Goal: Transaction & Acquisition: Purchase product/service

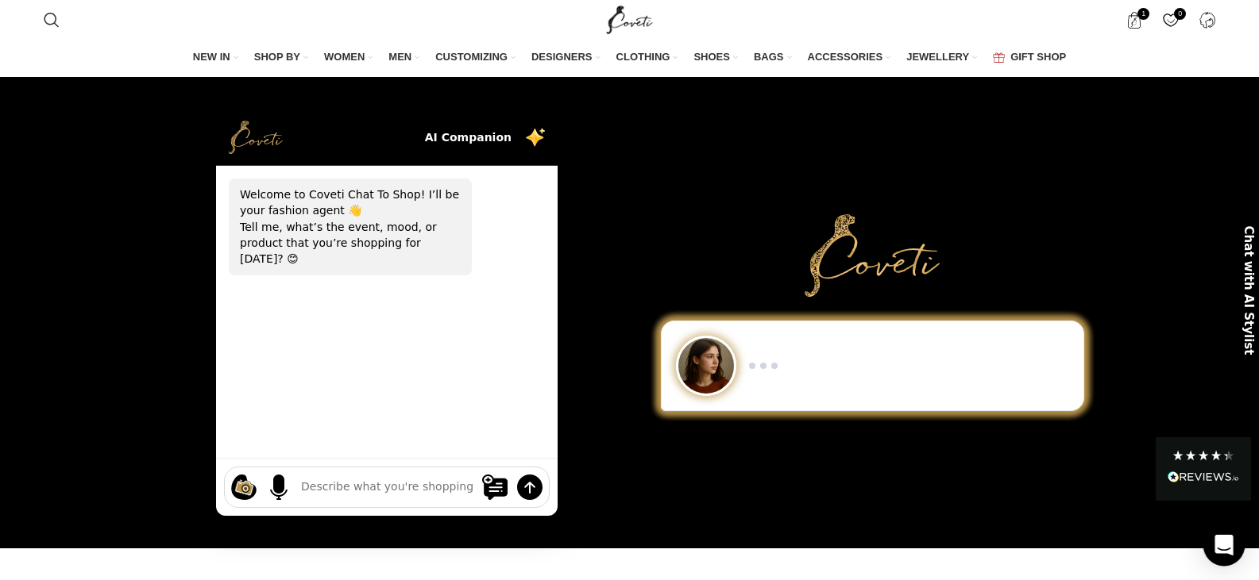
click at [1220, 550] on icon "Open Intercom Messenger" at bounding box center [1223, 545] width 21 height 21
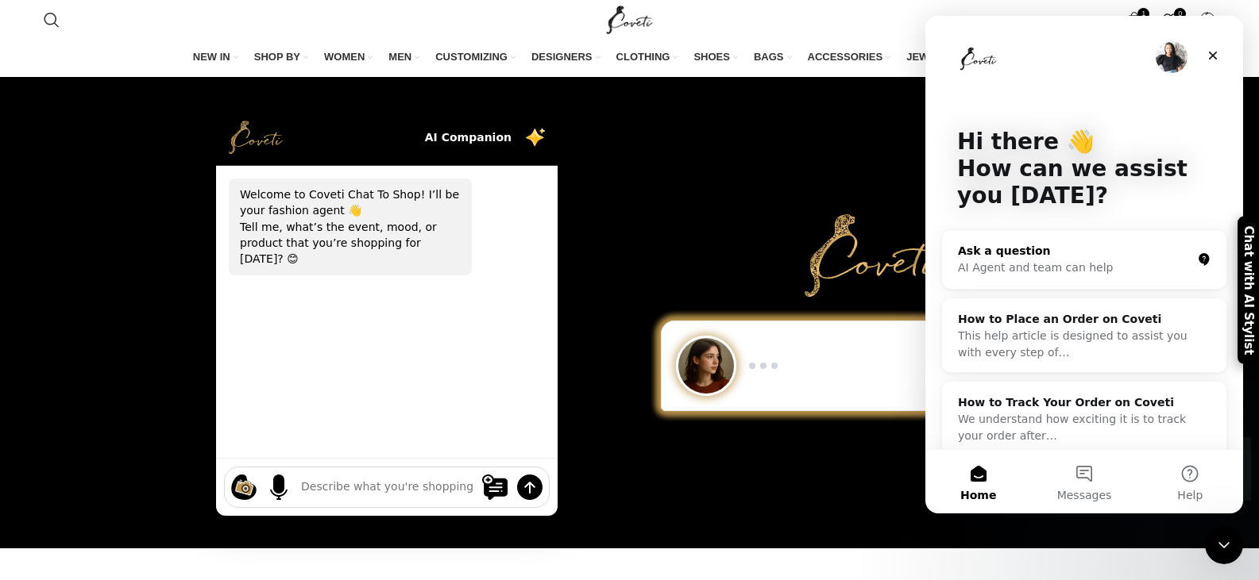
click at [1012, 267] on div "AI Agent and team can help" at bounding box center [1074, 268] width 233 height 17
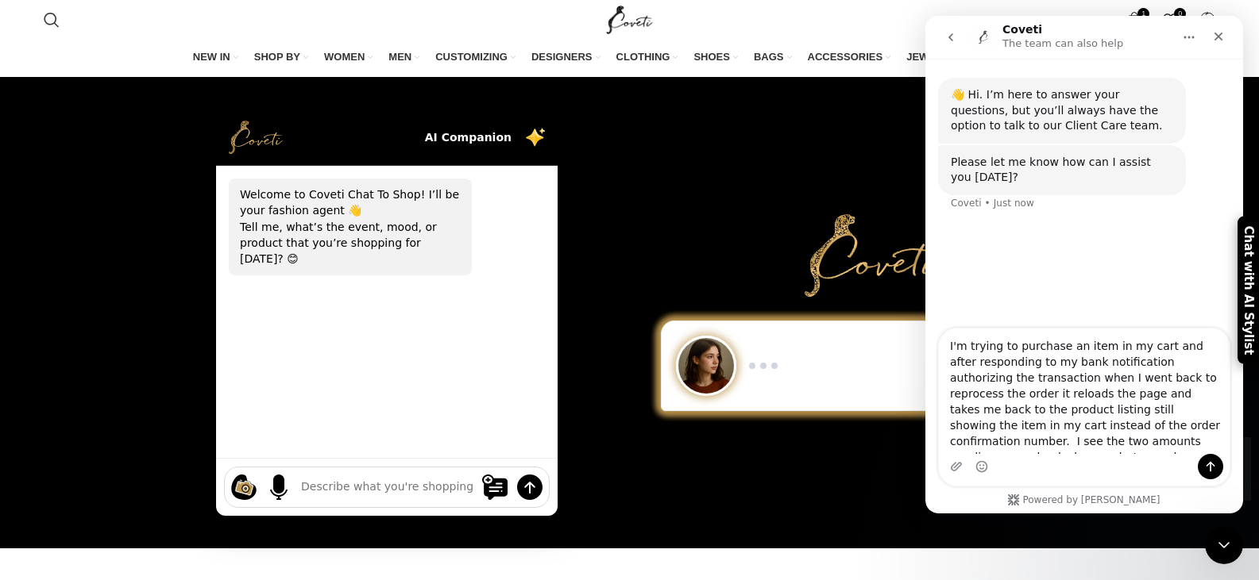
scroll to position [10, 0]
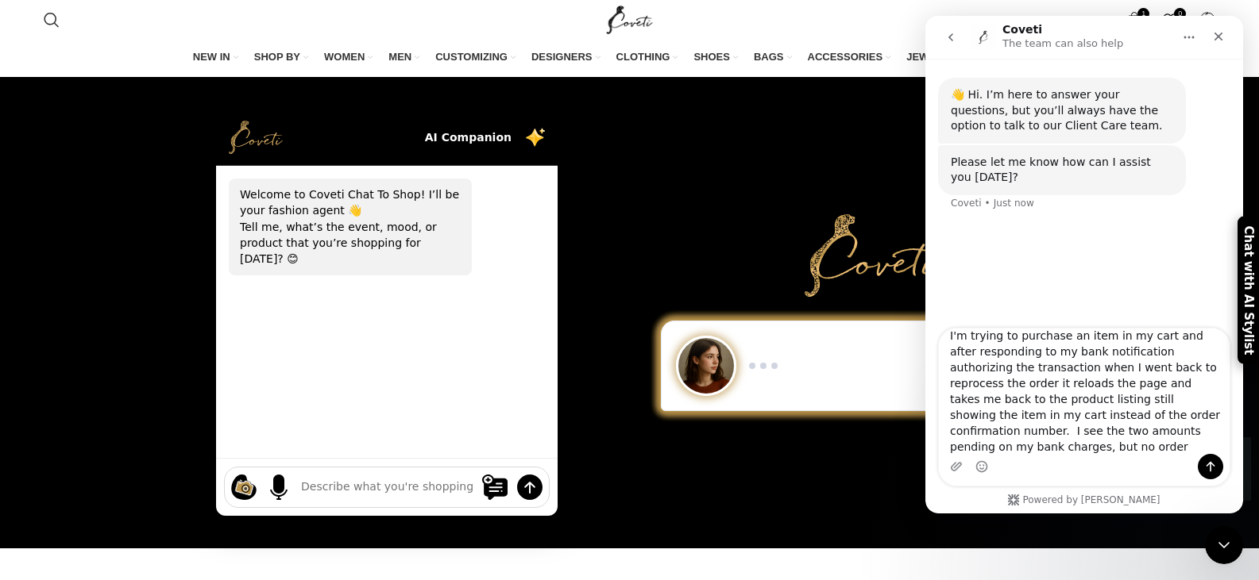
type textarea "I'm trying to purchase an item in my cart and after responding to my bank notif…"
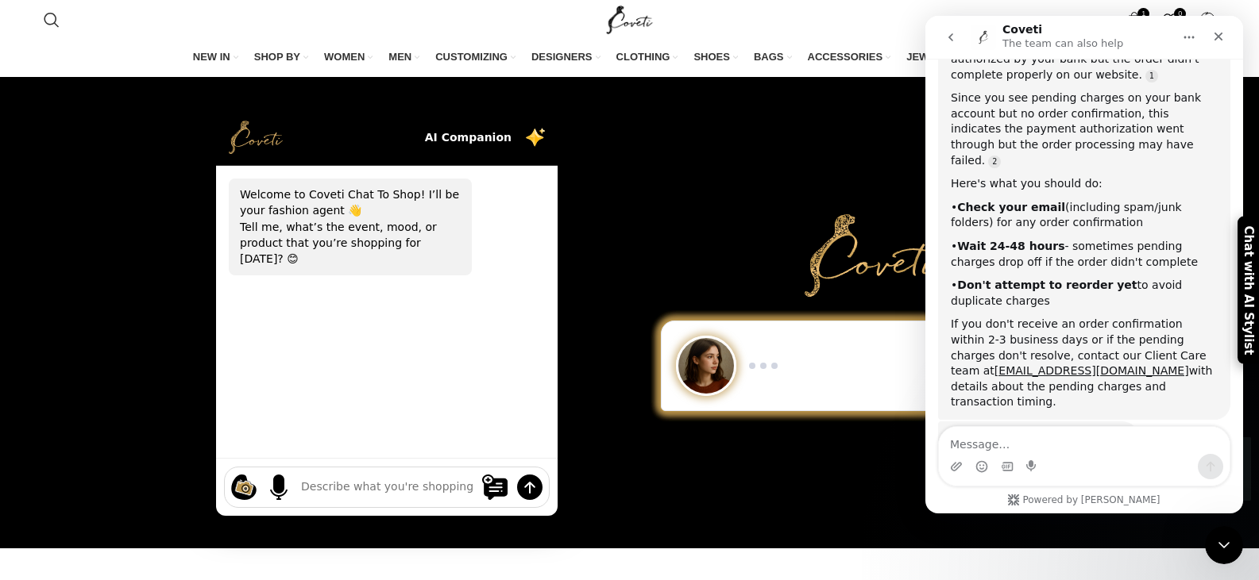
scroll to position [400, 0]
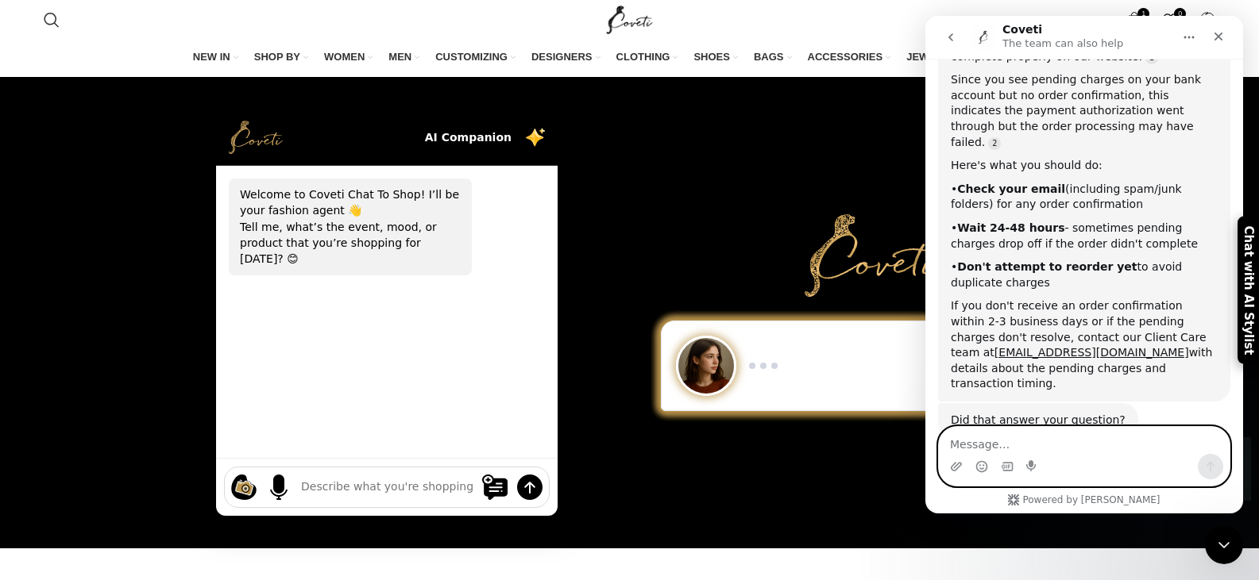
click at [1001, 440] on textarea "Message…" at bounding box center [1084, 440] width 291 height 27
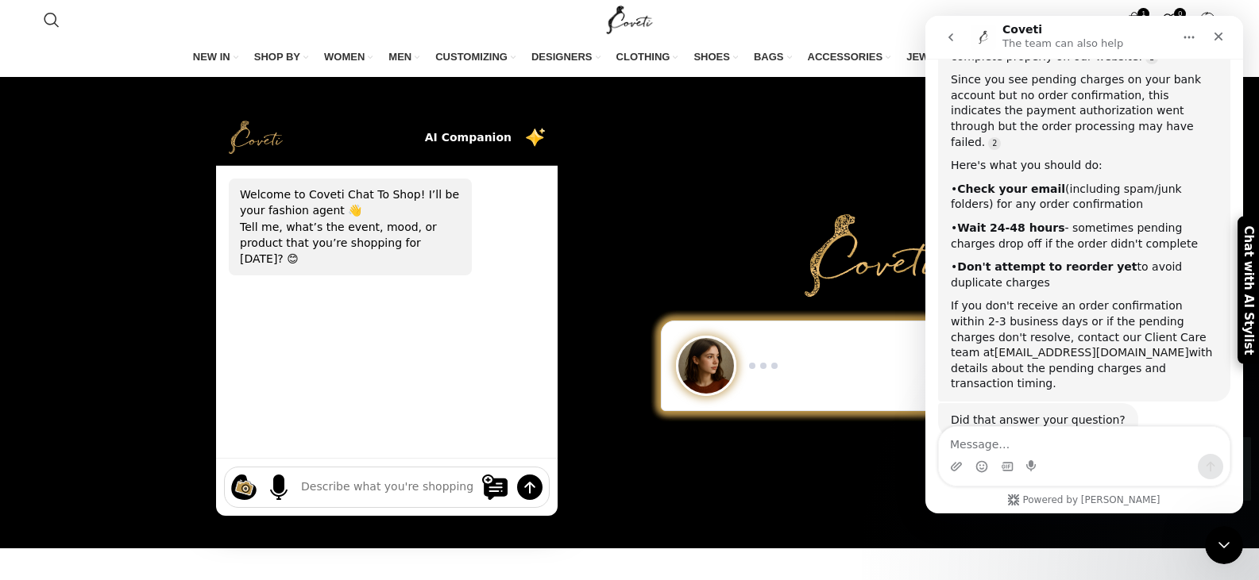
click at [1007, 346] on link "[EMAIL_ADDRESS][DOMAIN_NAME]" at bounding box center [1091, 352] width 195 height 13
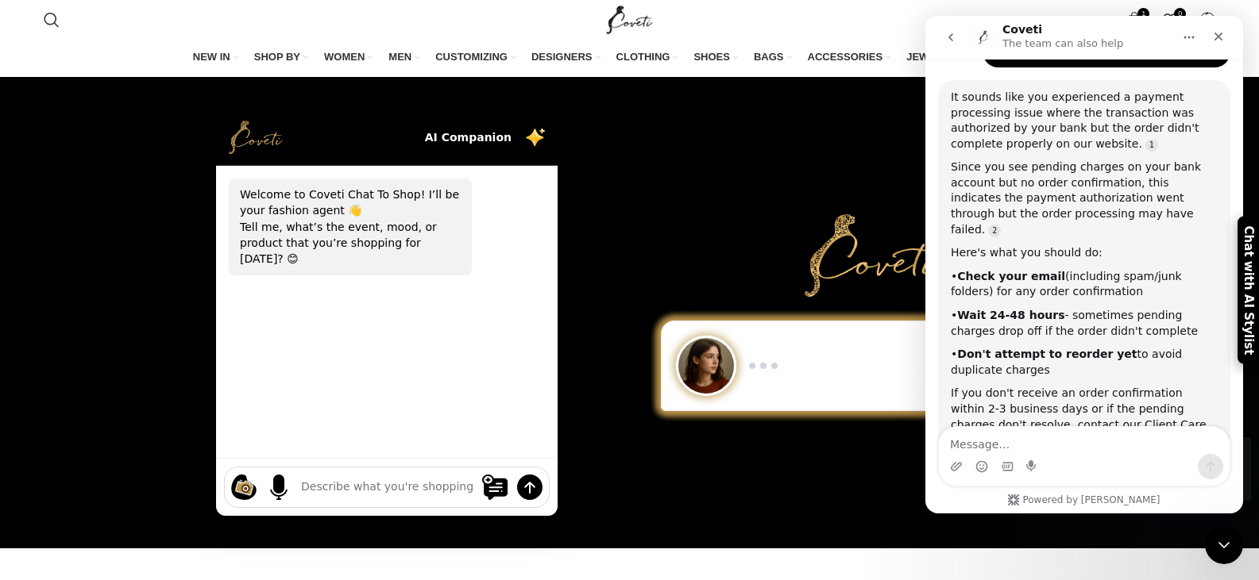
scroll to position [310, 0]
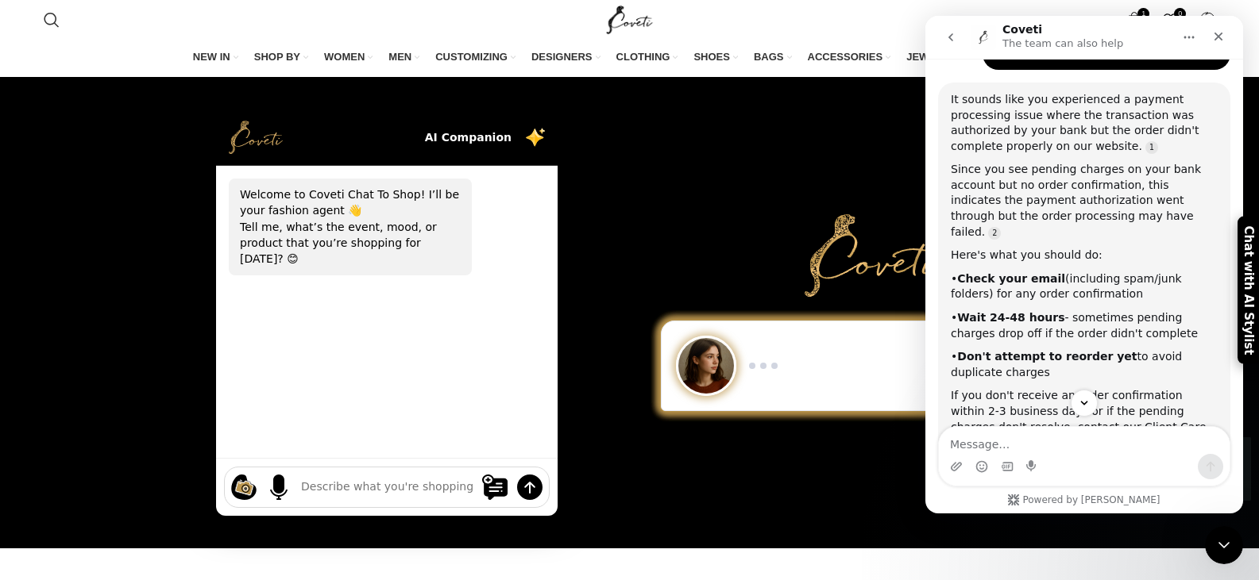
click at [1139, 30] on div "Coveti The team can also help" at bounding box center [1071, 38] width 202 height 28
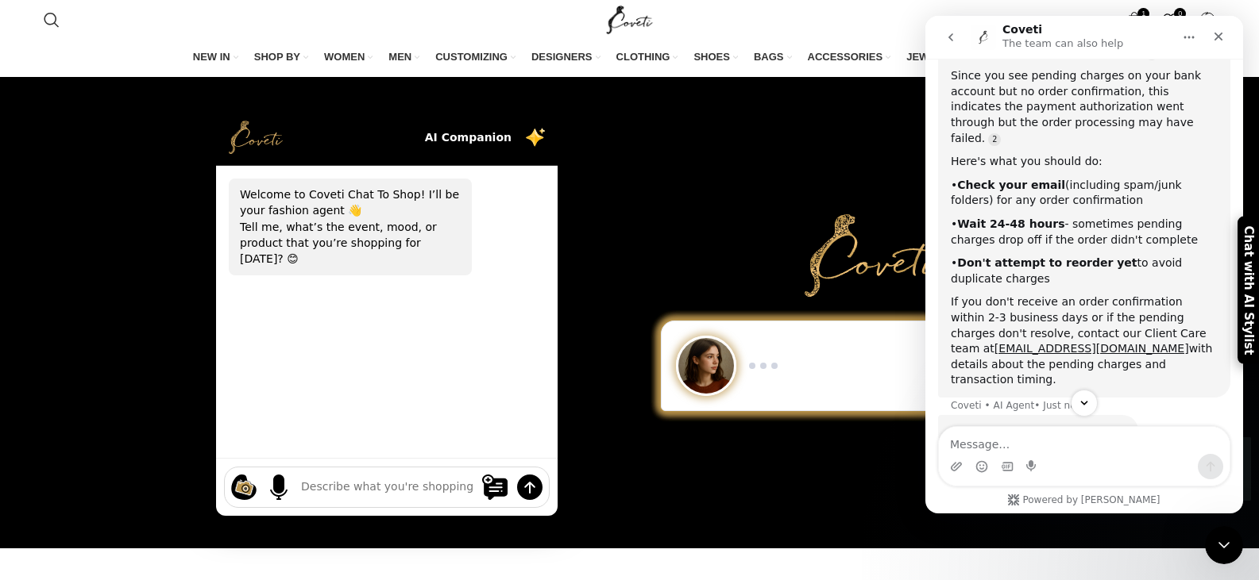
scroll to position [407, 0]
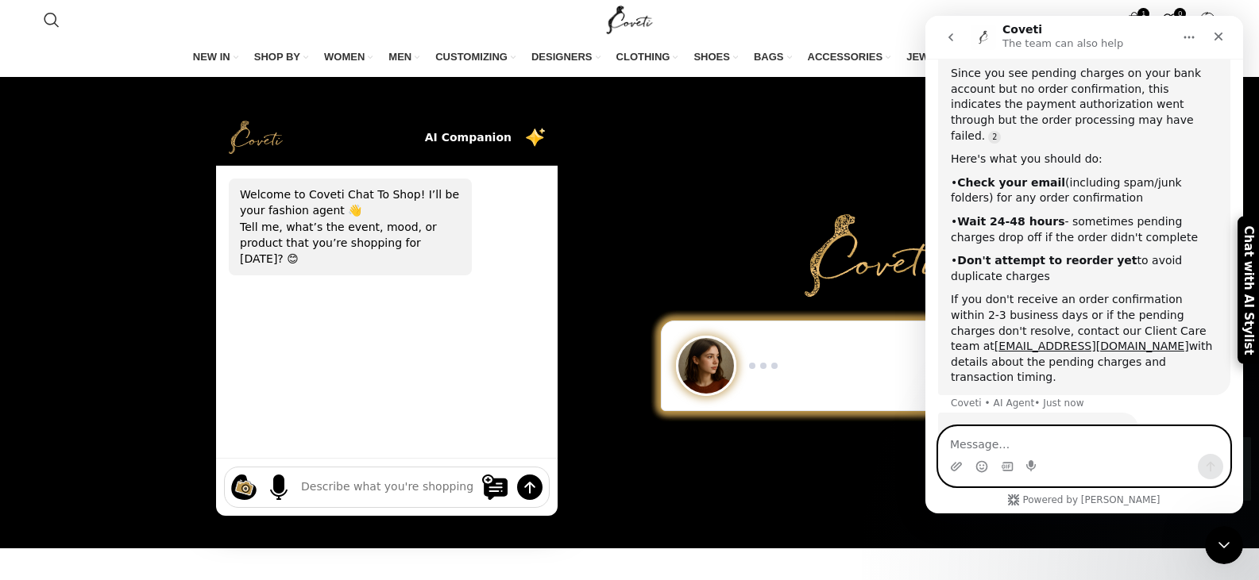
click at [973, 438] on textarea "Message…" at bounding box center [1084, 440] width 291 height 27
type textarea "Not completely. How long does shipping take?"
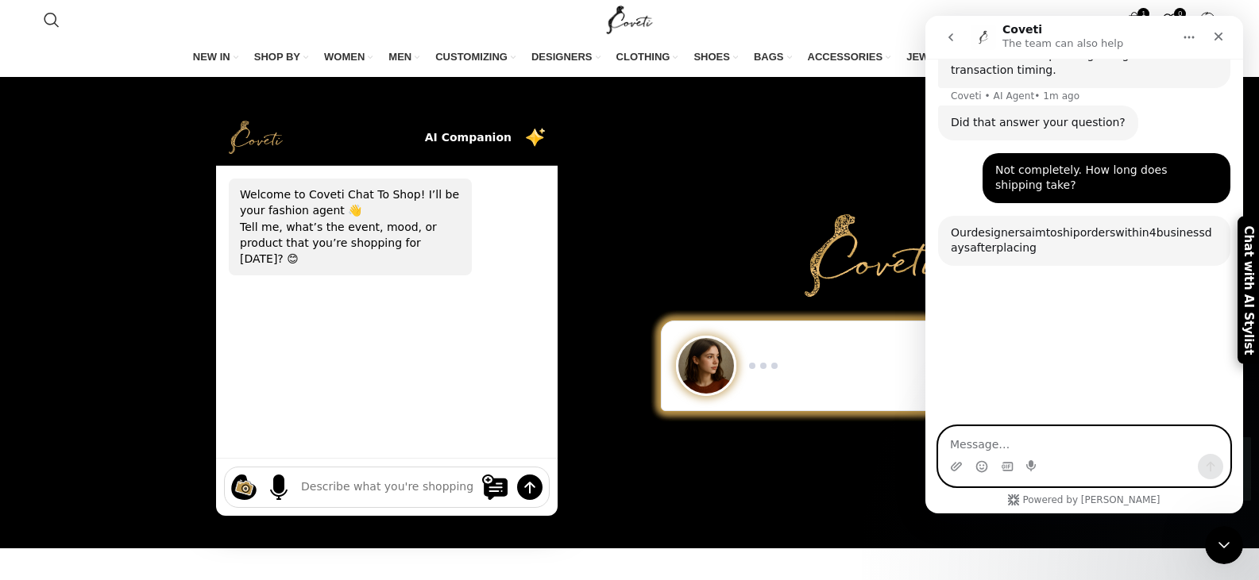
scroll to position [768, 0]
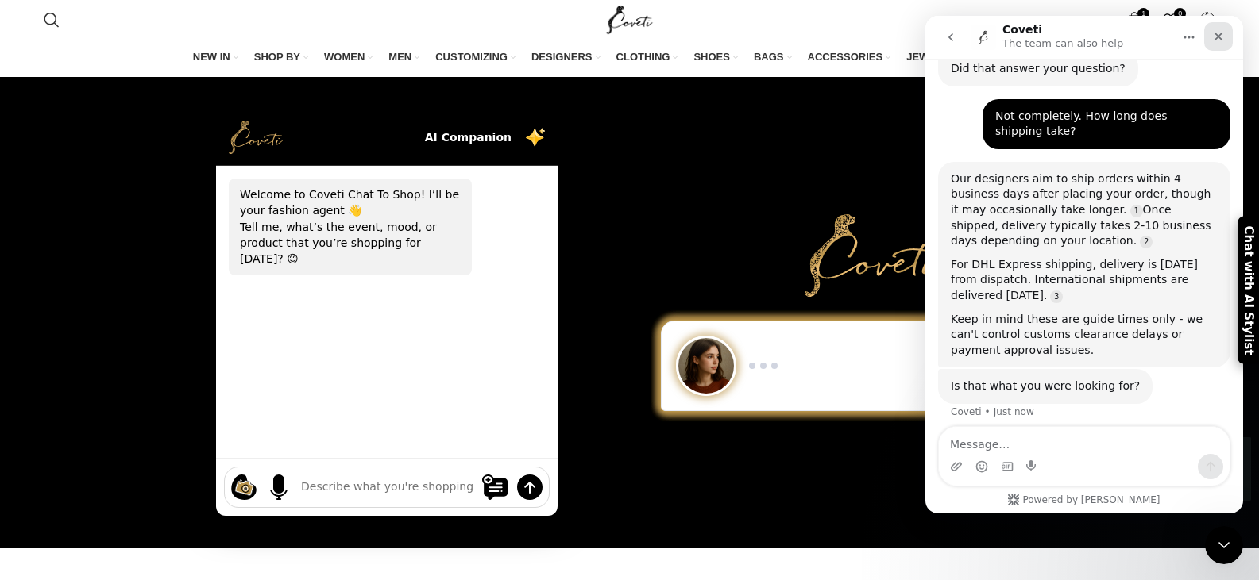
click at [1218, 40] on icon "Close" at bounding box center [1218, 36] width 13 height 13
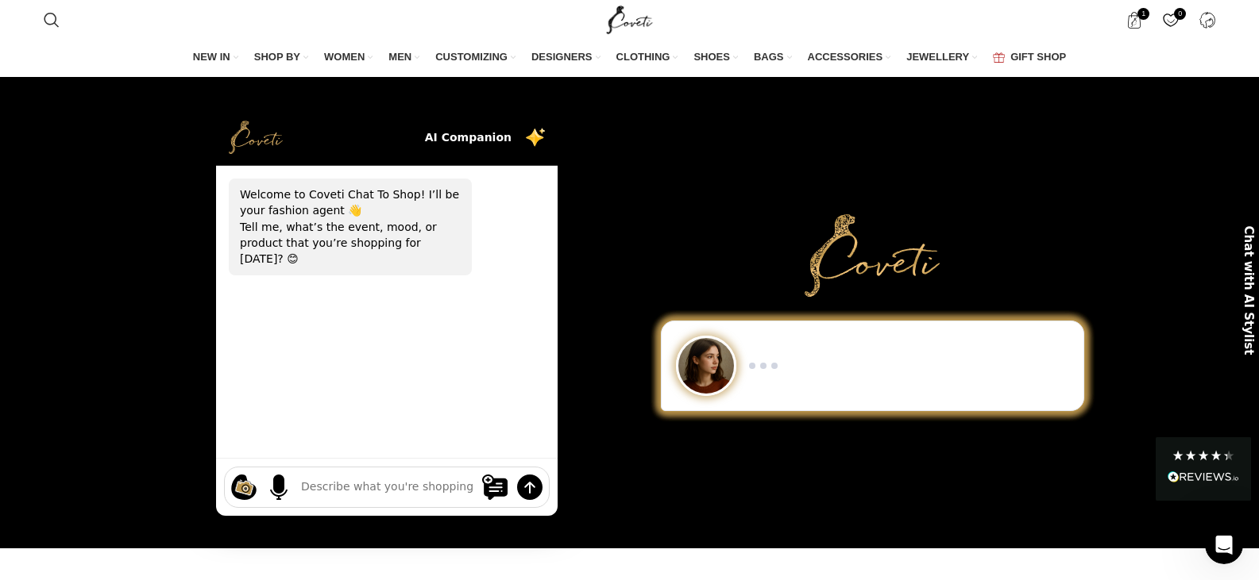
scroll to position [718, 0]
click at [1231, 531] on div "Open Intercom Messenger" at bounding box center [1221, 543] width 52 height 52
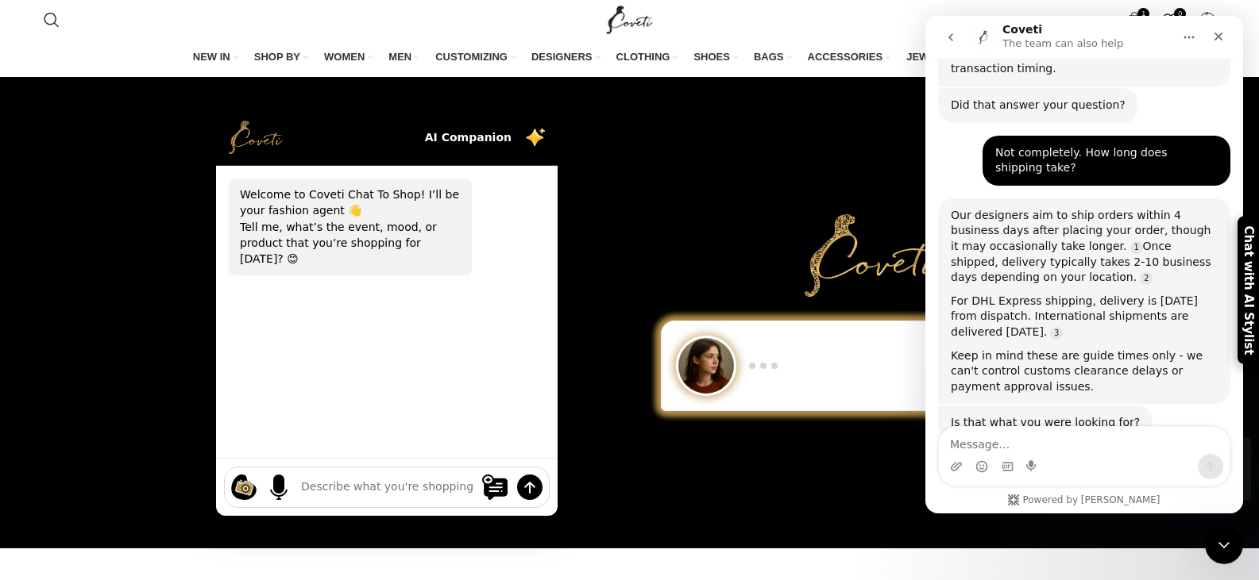
click at [1186, 35] on icon "Home" at bounding box center [1188, 37] width 13 height 13
click at [1121, 108] on div "Download transcript" at bounding box center [1147, 110] width 113 height 17
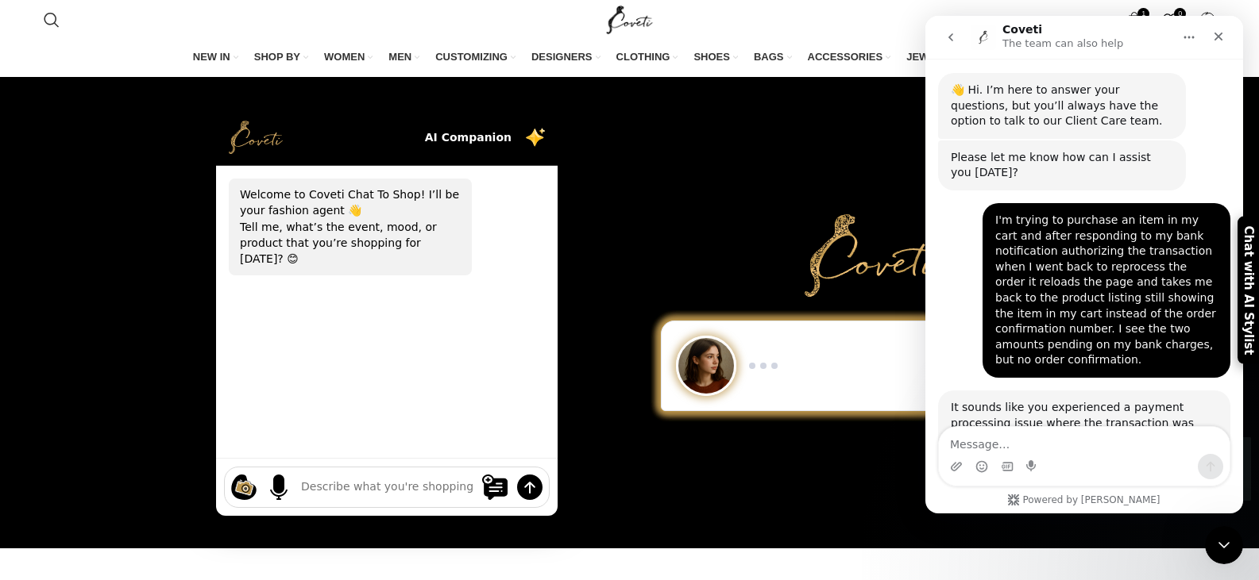
scroll to position [0, 0]
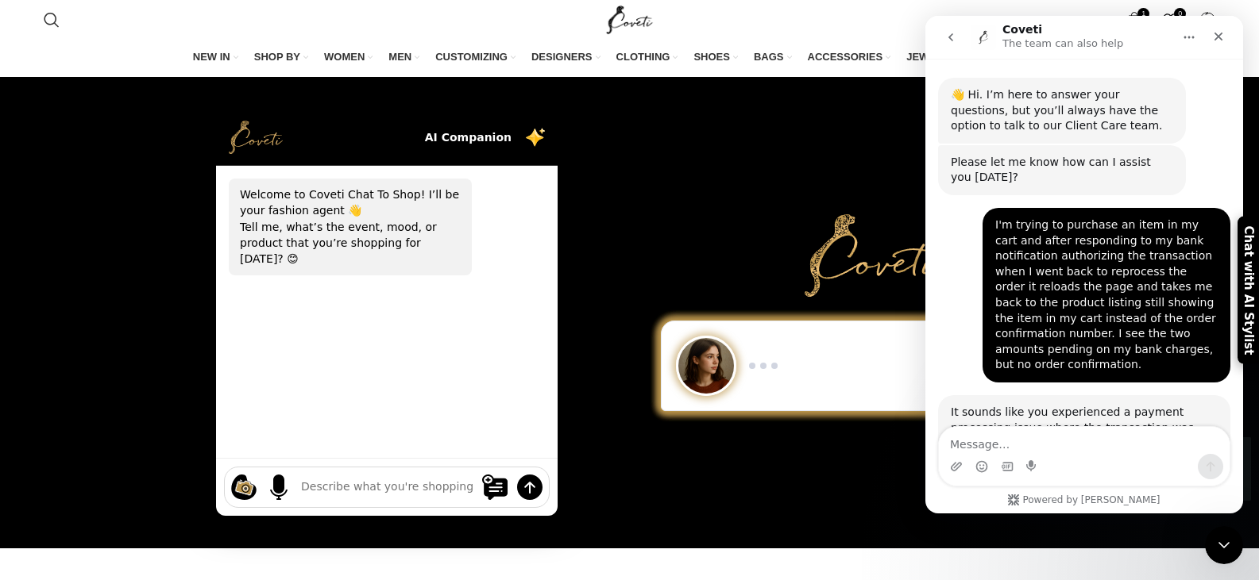
drag, startPoint x: 1239, startPoint y: 397, endPoint x: 2135, endPoint y: 168, distance: 924.5
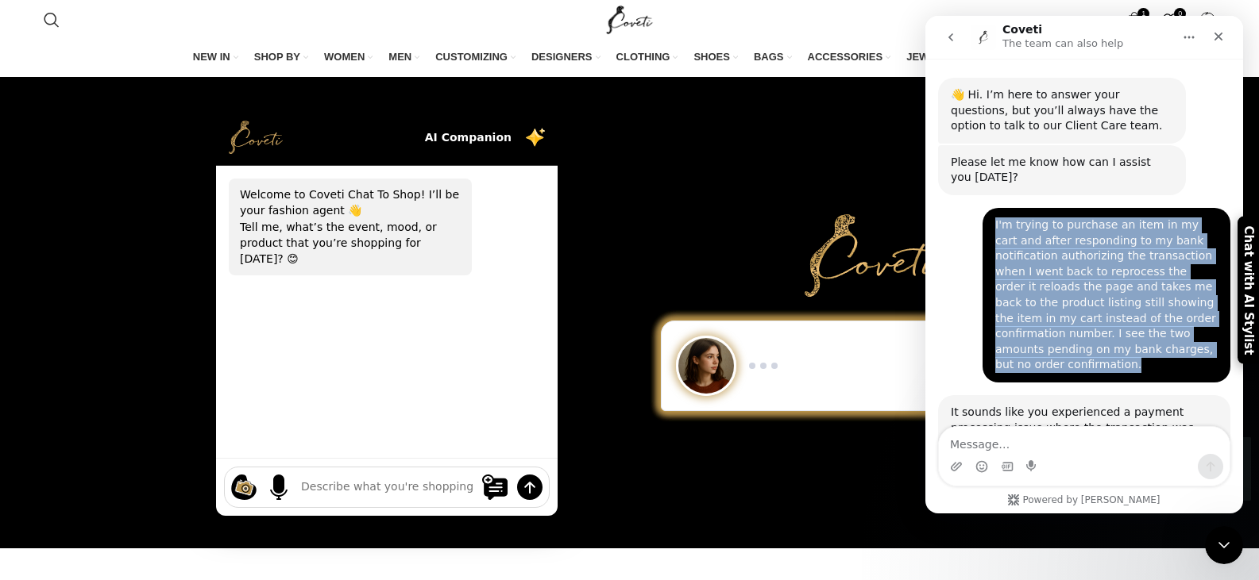
drag, startPoint x: 1106, startPoint y: 350, endPoint x: 985, endPoint y: 226, distance: 173.5
click at [985, 226] on div "I'm trying to purchase an item in my cart and after responding to my bank notif…" at bounding box center [1106, 295] width 248 height 175
copy div "I'm trying to purchase an item in my cart and after responding to my bank notif…"
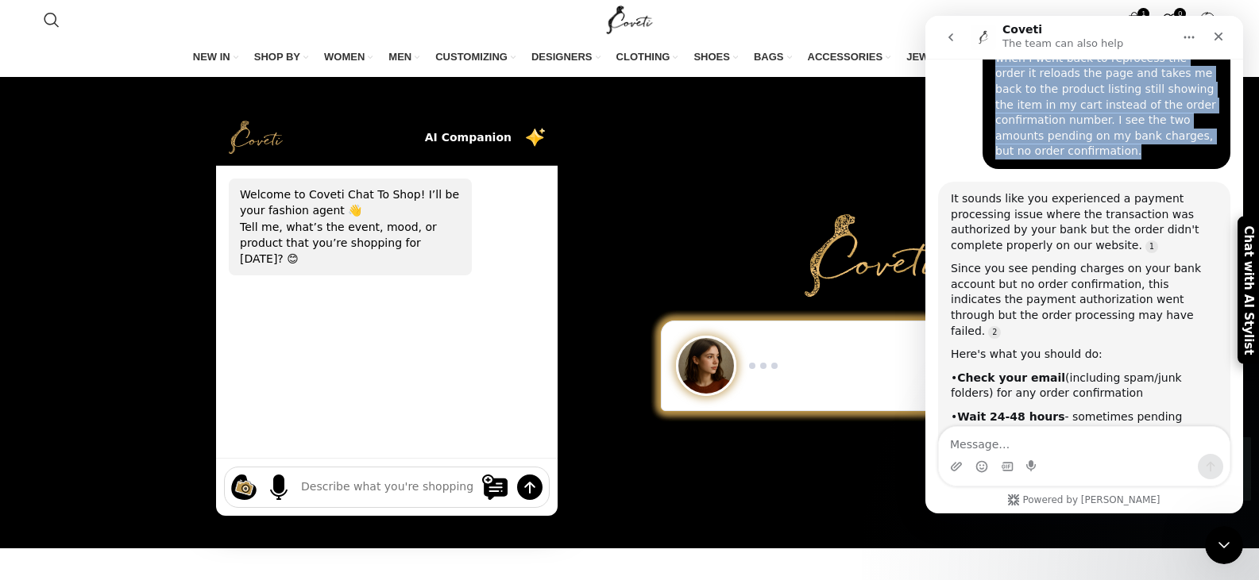
scroll to position [10, 0]
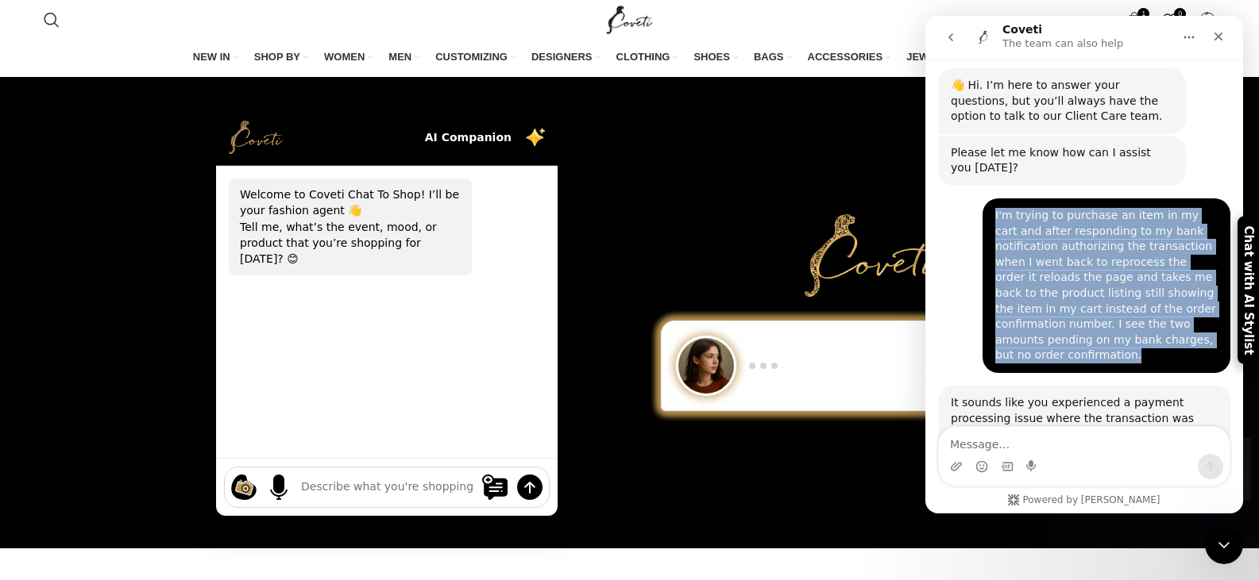
drag, startPoint x: 1109, startPoint y: 347, endPoint x: 1018, endPoint y: 394, distance: 101.9
click at [1018, 395] on div "It sounds like you experienced a payment processing issue where the transaction…" at bounding box center [1084, 590] width 267 height 390
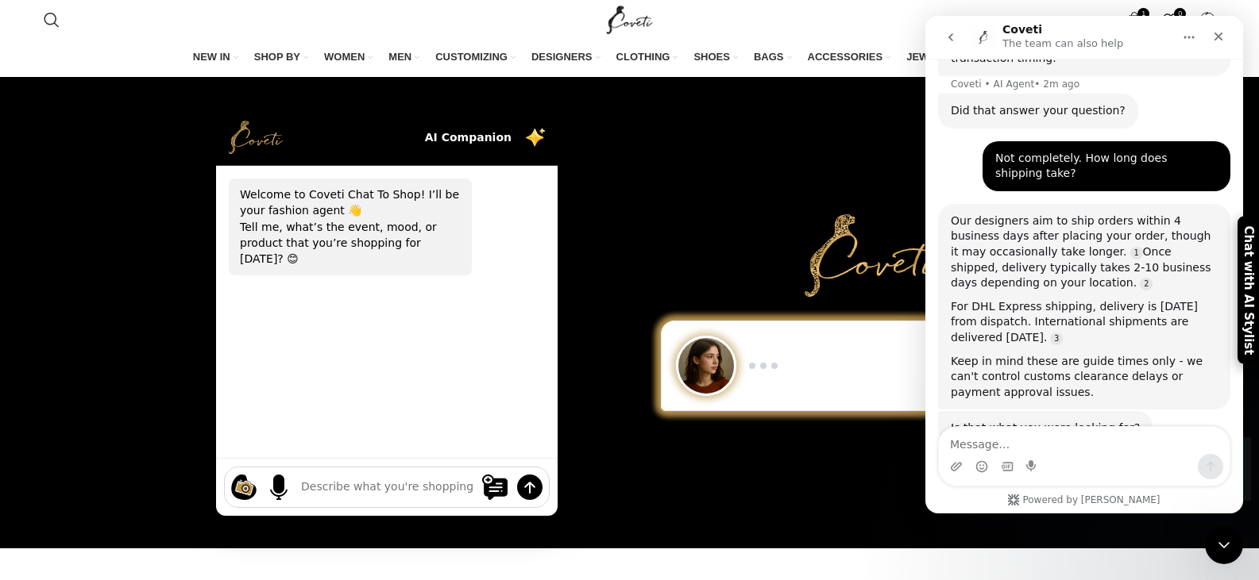
scroll to position [734, 0]
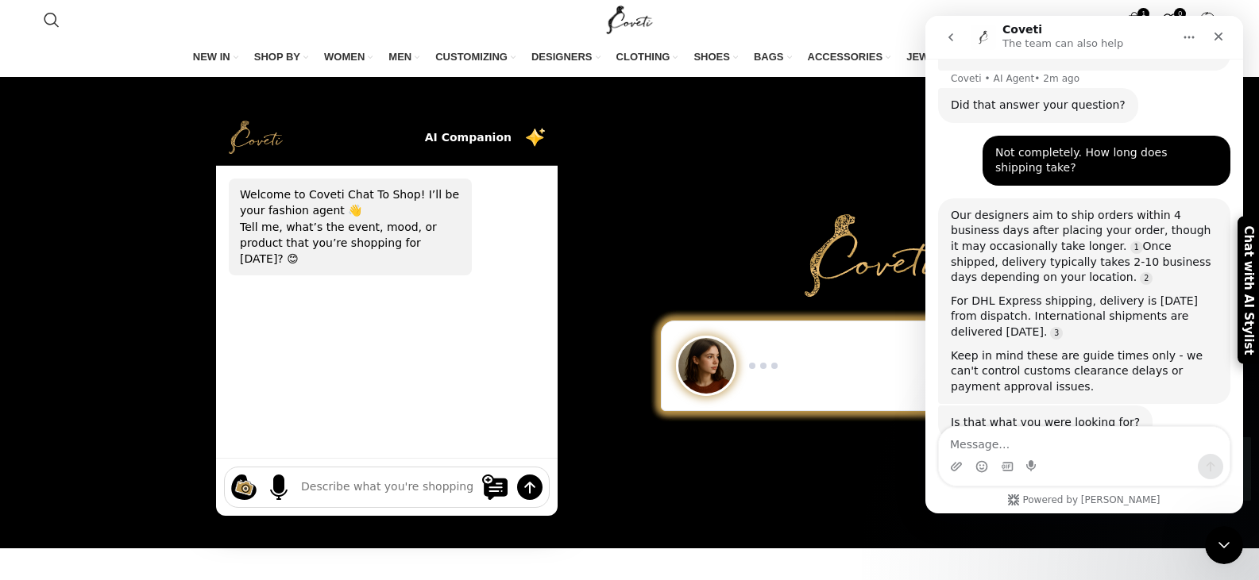
copy div "you experienced a payment processing issue where the transaction was authorized…"
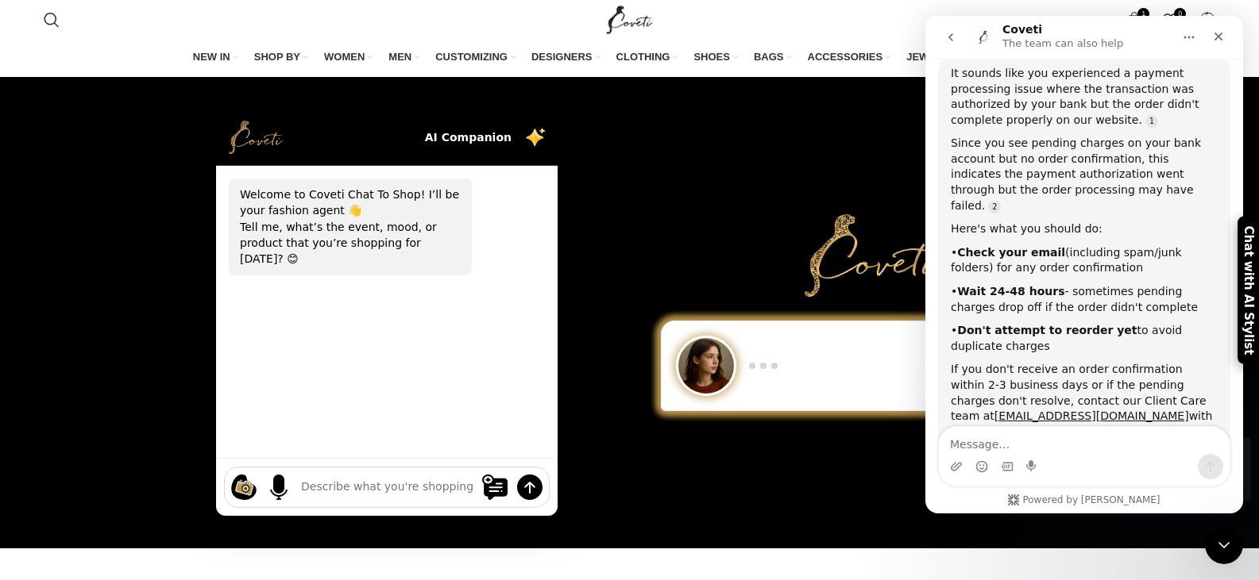
scroll to position [334, 0]
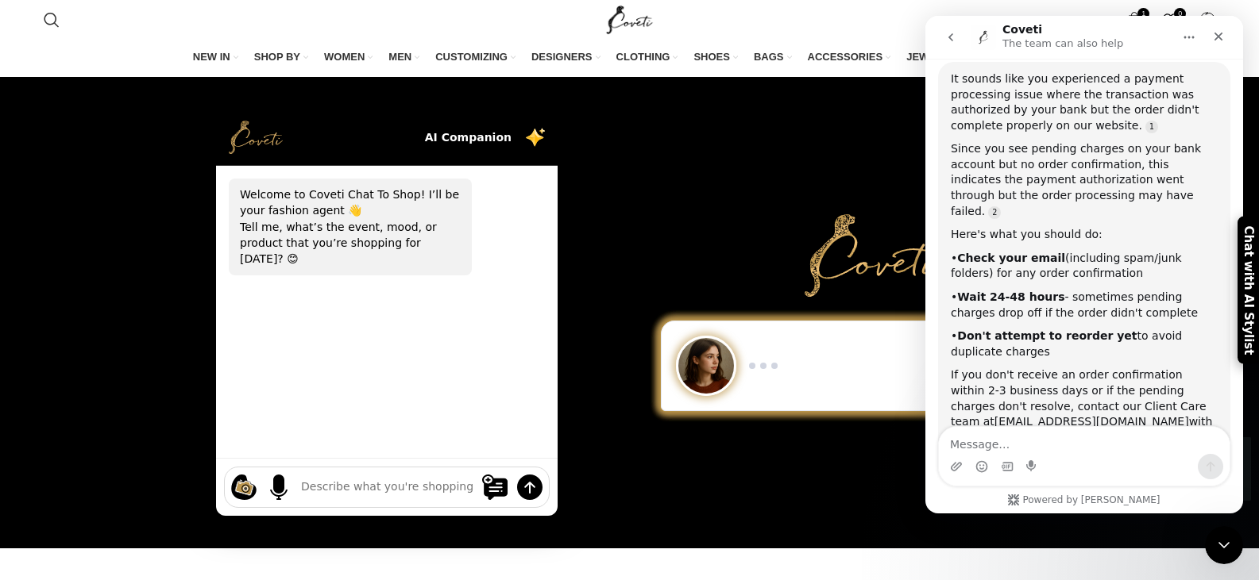
copy div "you experienced a payment processing issue where the transaction was authorized…"
click at [1221, 39] on icon "Close" at bounding box center [1218, 37] width 9 height 9
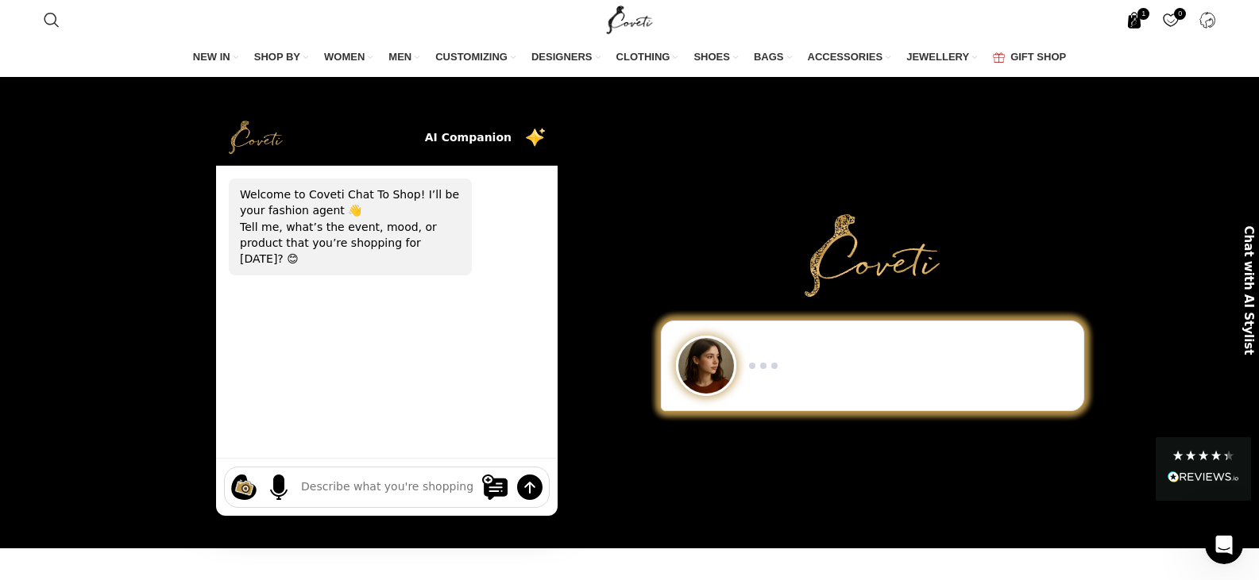
click at [1138, 19] on span "1 item" at bounding box center [1133, 20] width 17 height 17
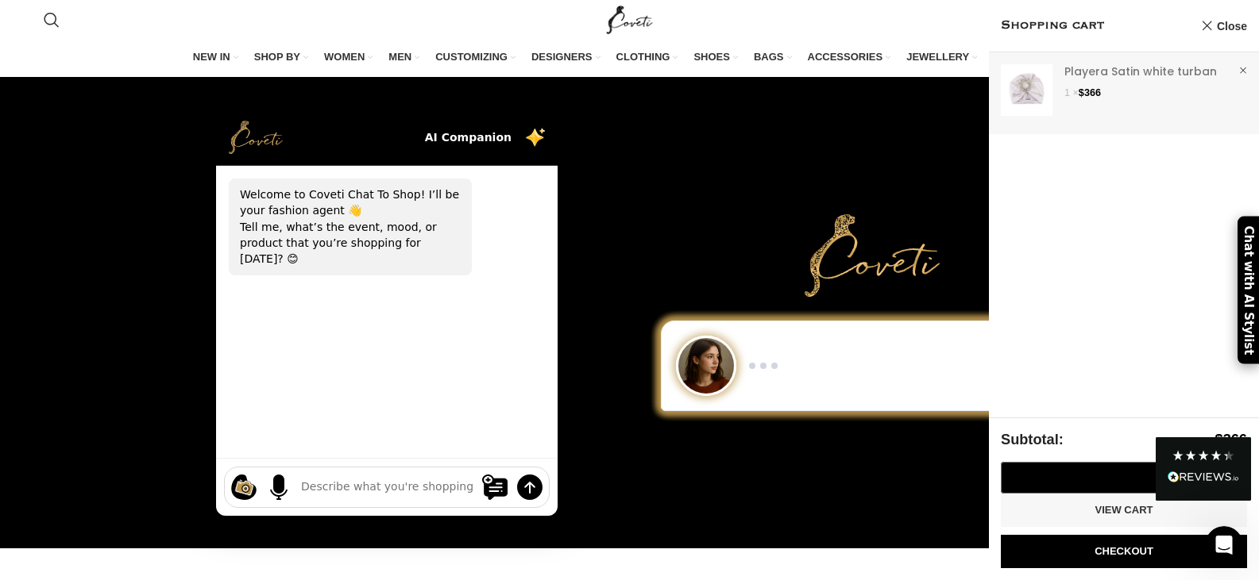
click at [1101, 67] on link "Show" at bounding box center [1124, 89] width 270 height 75
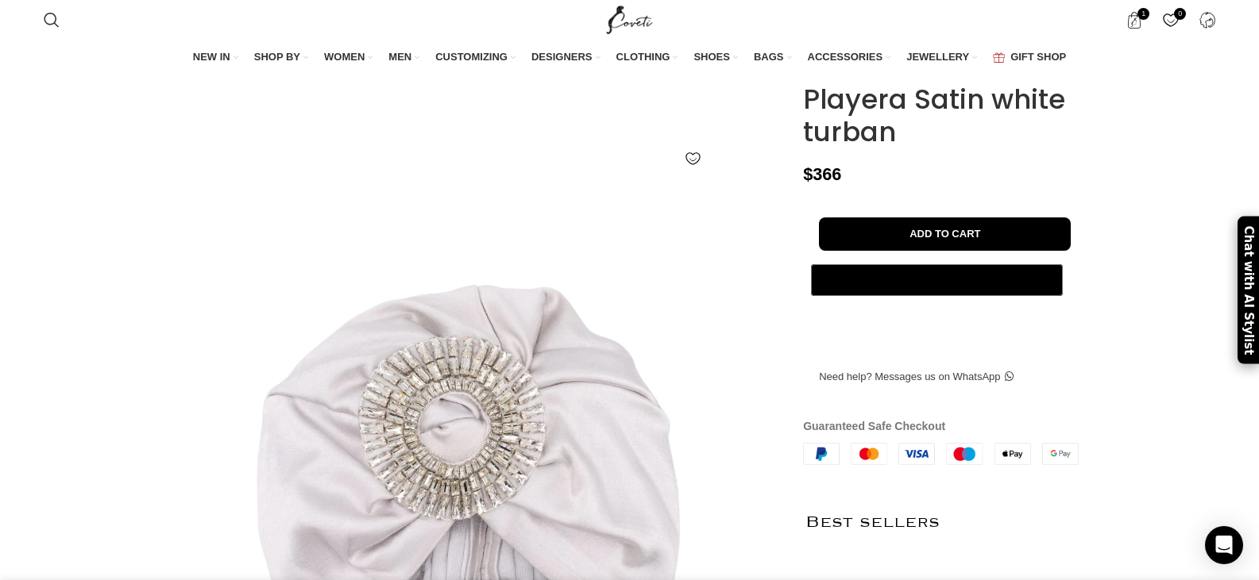
scroll to position [133, 0]
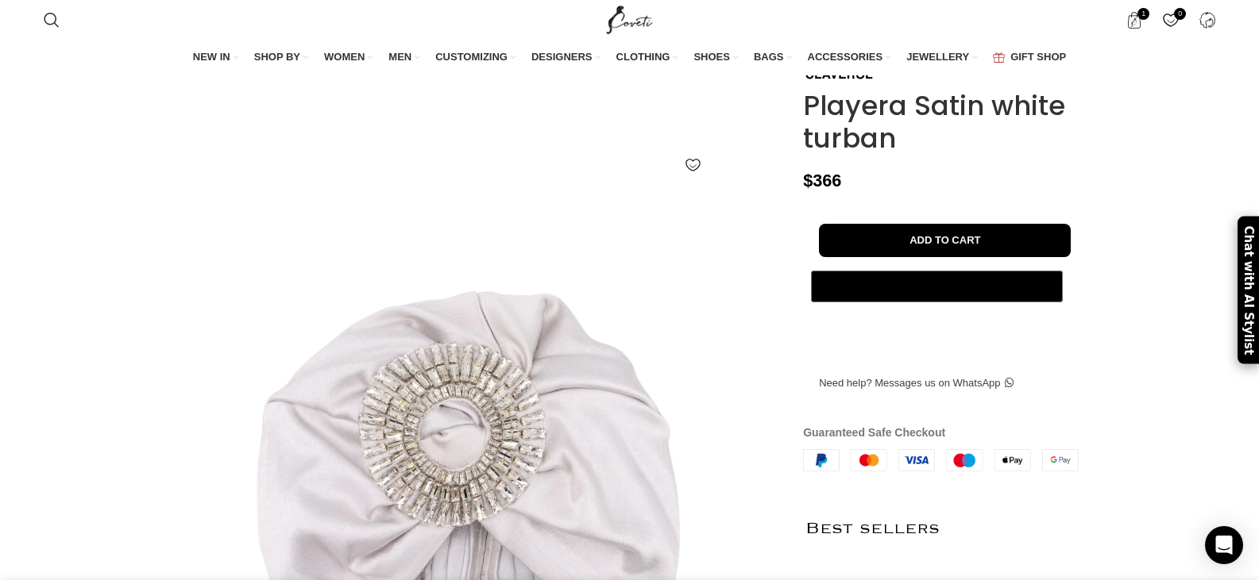
drag, startPoint x: 890, startPoint y: 202, endPoint x: 805, endPoint y: 167, distance: 91.9
click at [805, 155] on h1 "Playera Satin white turban" at bounding box center [952, 122] width 299 height 65
copy h1 "Playera Satin white turban"
click at [900, 155] on h1 "Playera Satin white turban" at bounding box center [952, 122] width 299 height 65
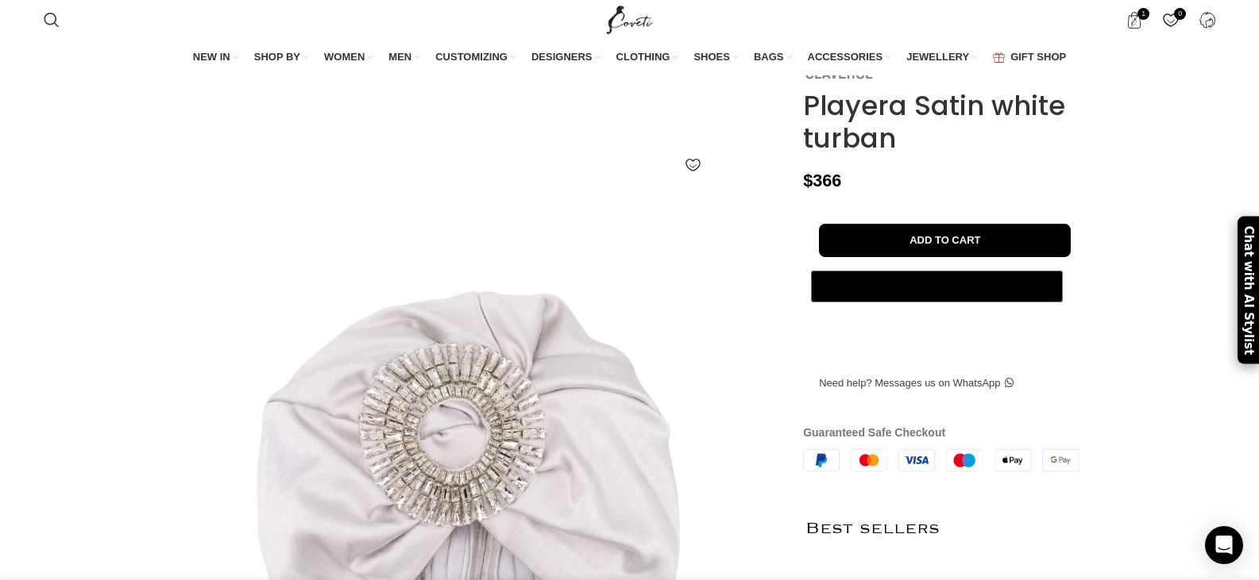
drag, startPoint x: 893, startPoint y: 199, endPoint x: 810, endPoint y: 118, distance: 116.2
click at [810, 118] on div "Playera Satin white turban $ 366 - Playera Satin white turban quantity 1 + Add …" at bounding box center [952, 514] width 299 height 924
copy div "Playera Satin white turban"
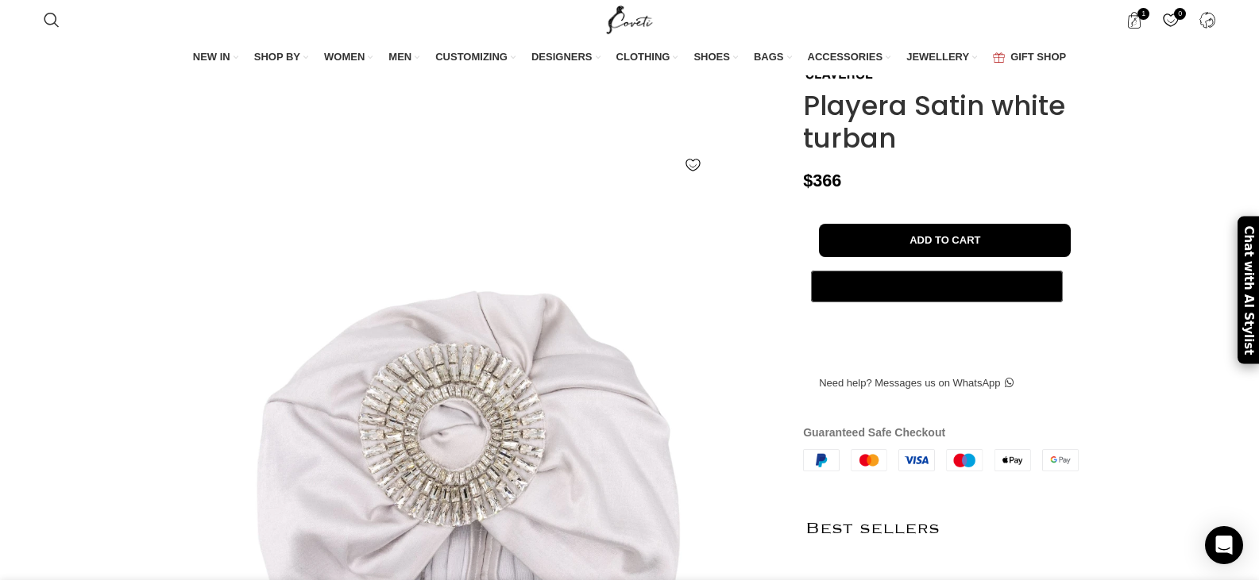
scroll to position [0, 669]
click at [897, 155] on h1 "Playera Satin white turban" at bounding box center [952, 122] width 299 height 65
drag, startPoint x: 892, startPoint y: 203, endPoint x: 804, endPoint y: 168, distance: 94.1
click at [804, 155] on h1 "Playera Satin white turban" at bounding box center [952, 122] width 299 height 65
copy h1 "Playera Satin white turban"
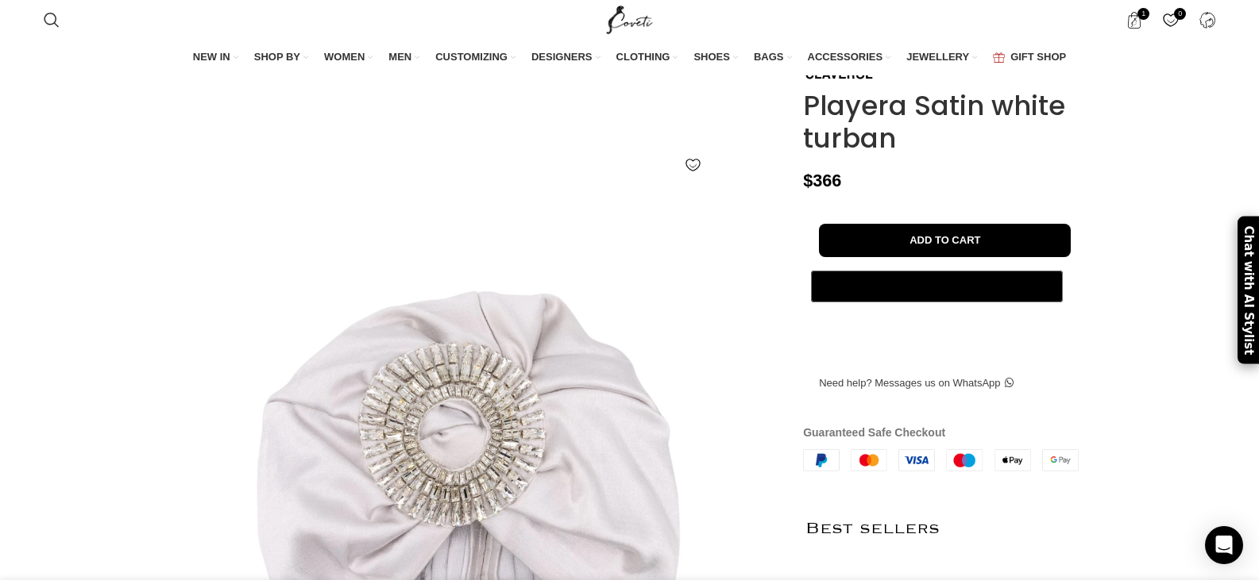
scroll to position [0, 2340]
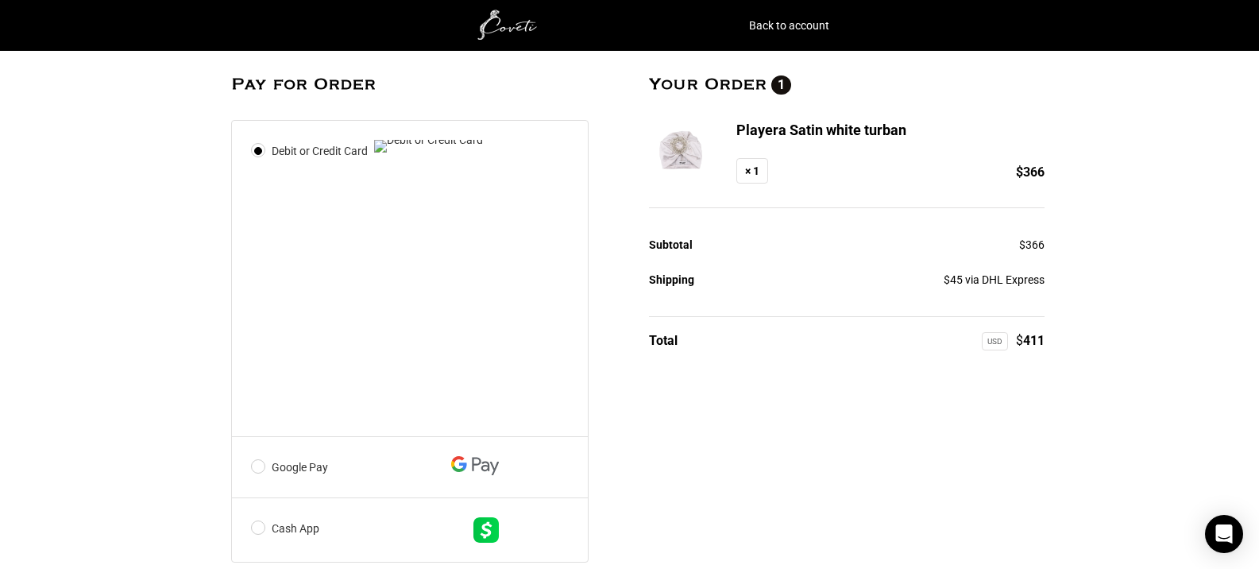
scroll to position [359, 0]
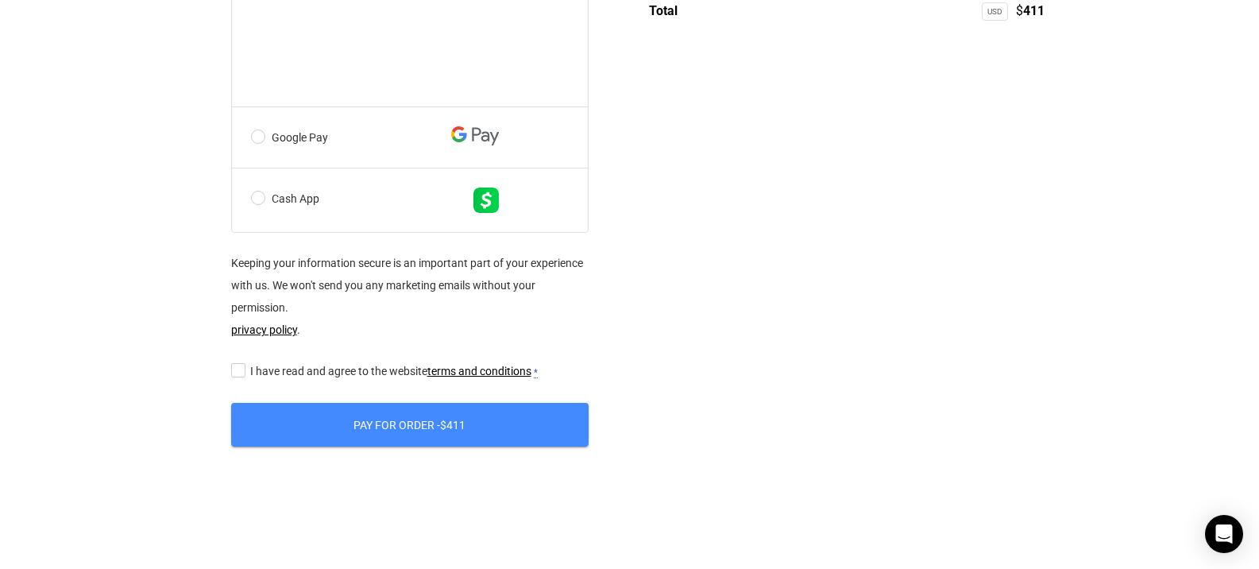
click at [233, 369] on input "I have read and agree to the website terms and conditions *" at bounding box center [236, 369] width 10 height 0
click at [420, 430] on button "Pay for order - $ 411" at bounding box center [409, 425] width 357 height 44
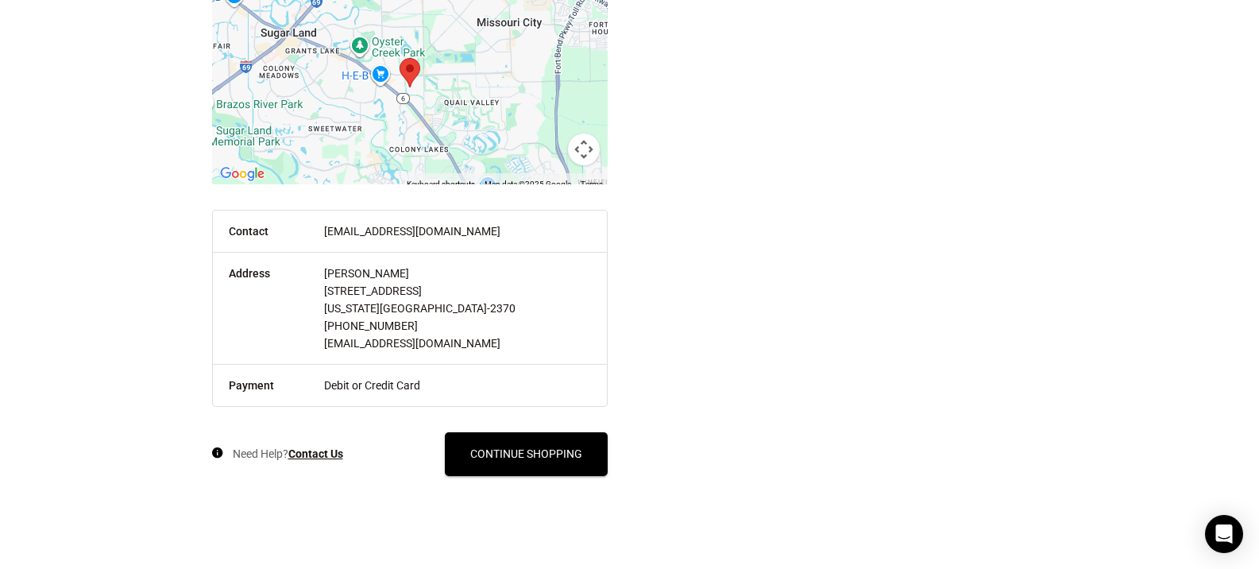
scroll to position [337, 0]
